Goal: Information Seeking & Learning: Compare options

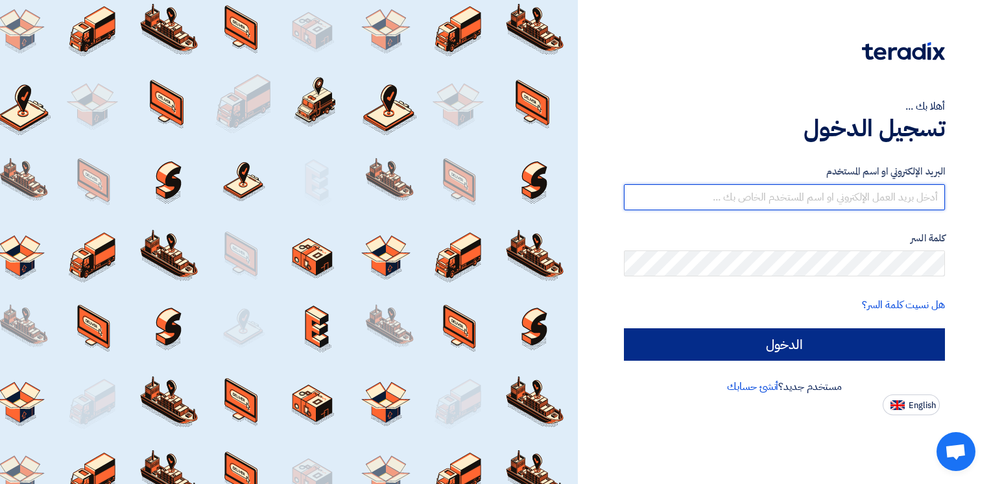
type input "[PERSON_NAME][EMAIL_ADDRESS][DOMAIN_NAME]"
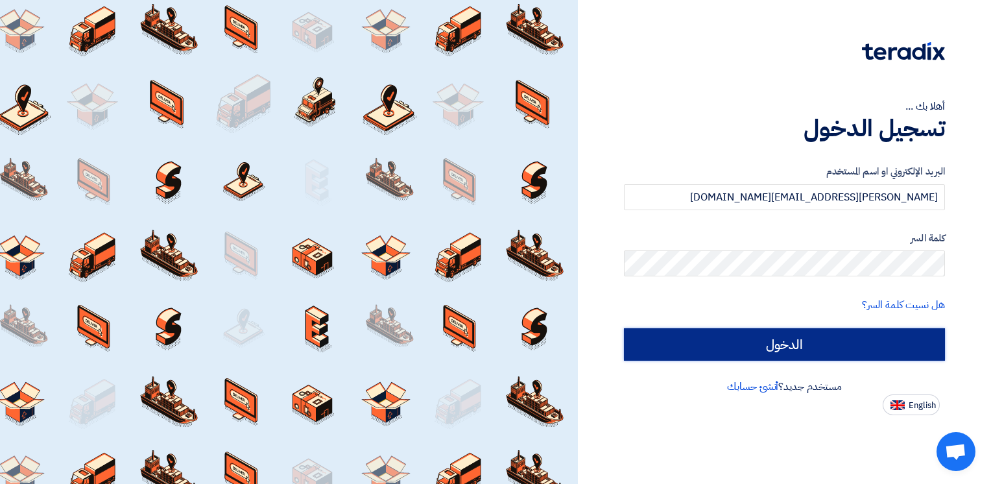
click at [800, 340] on input "الدخول" at bounding box center [784, 344] width 321 height 32
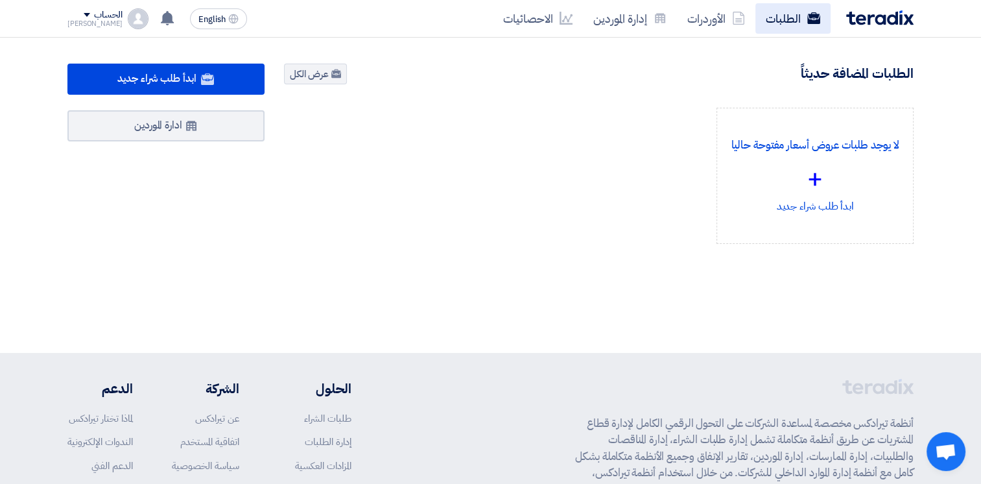
click at [786, 18] on link "الطلبات" at bounding box center [792, 18] width 75 height 30
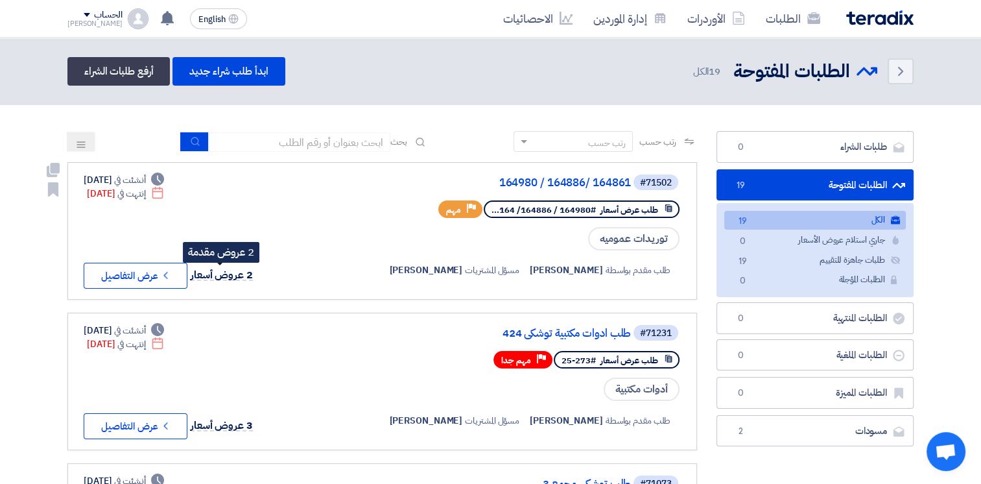
click at [239, 274] on span "2 عروض أسعار" at bounding box center [222, 275] width 62 height 16
click at [145, 271] on button "Check details عرض التفاصيل" at bounding box center [136, 276] width 104 height 26
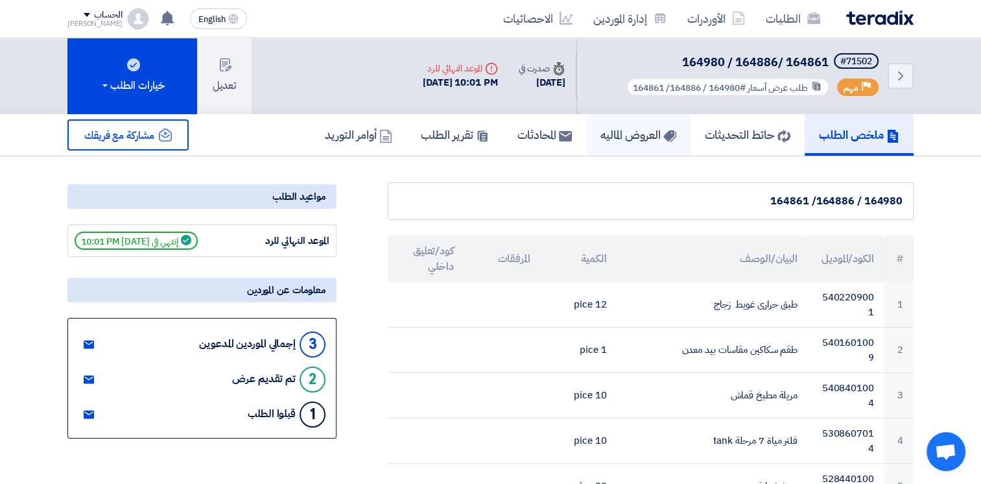
click at [604, 130] on h5 "العروض الماليه" at bounding box center [638, 134] width 76 height 15
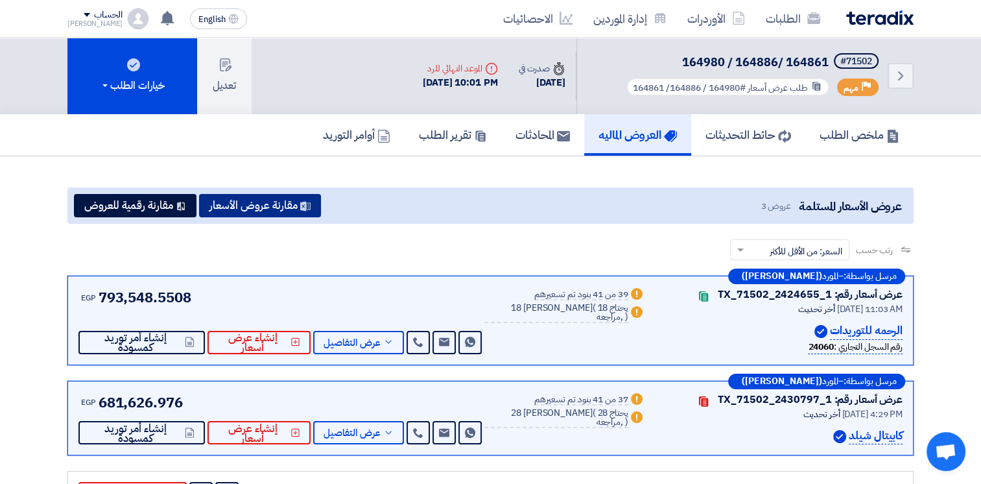
click at [261, 208] on button "مقارنة عروض الأسعار" at bounding box center [260, 205] width 122 height 23
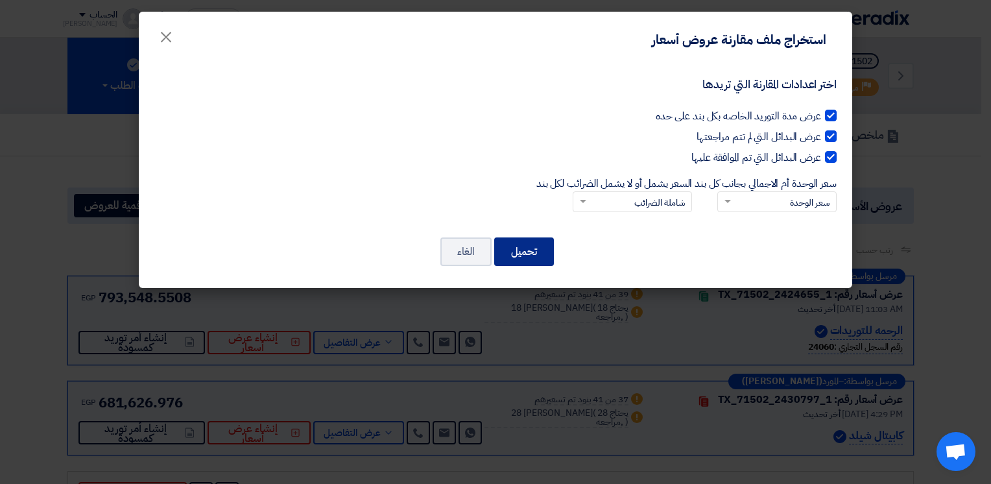
click at [540, 245] on button "تحميل" at bounding box center [524, 251] width 60 height 29
